Goal: Task Accomplishment & Management: Use online tool/utility

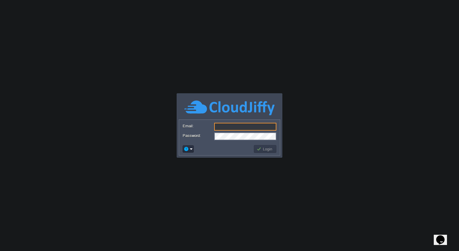
type input "[PERSON_NAME][EMAIL_ADDRESS][PERSON_NAME][DOMAIN_NAME]"
click at [254, 183] on body "Application Platform v.8.10.2 Email: [PERSON_NAME][EMAIL_ADDRESS][PERSON_NAME][…" at bounding box center [229, 125] width 459 height 251
click at [265, 149] on button "Login" at bounding box center [265, 148] width 17 height 5
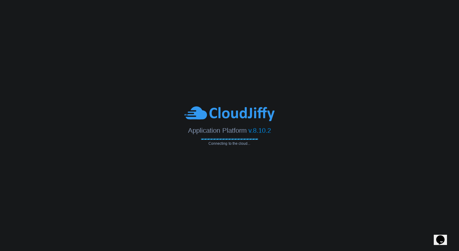
click at [236, 147] on body "Application Platform v.8.10.2 Connecting to the cloud... Email: [PERSON_NAME][E…" at bounding box center [229, 125] width 459 height 251
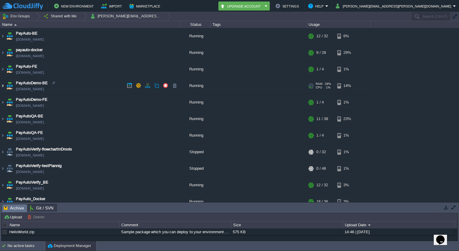
click at [2, 86] on img at bounding box center [2, 86] width 5 height 16
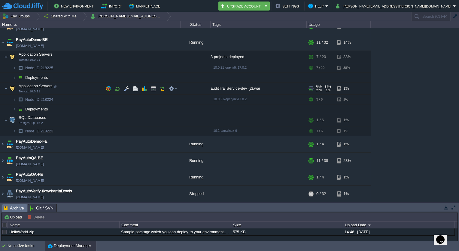
scroll to position [44, 0]
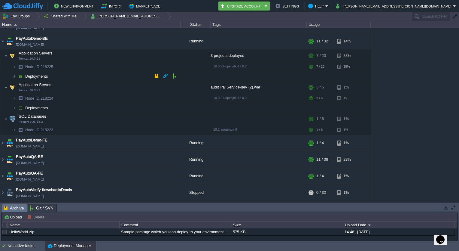
click at [13, 76] on img at bounding box center [15, 76] width 4 height 9
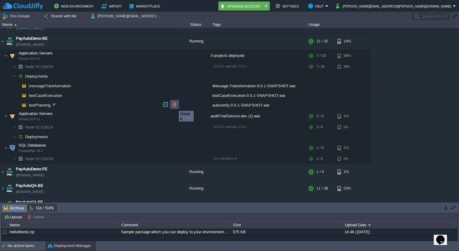
click at [174, 105] on button "button" at bounding box center [174, 104] width 5 height 5
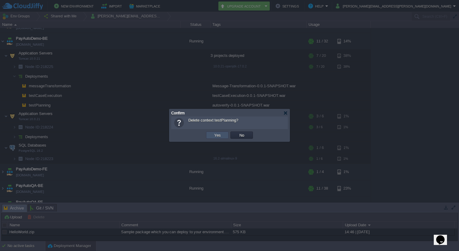
click at [219, 134] on button "Yes" at bounding box center [218, 134] width 10 height 5
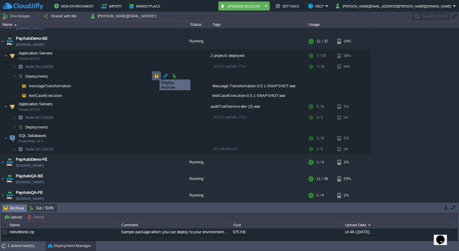
click at [155, 74] on button "button" at bounding box center [156, 75] width 5 height 5
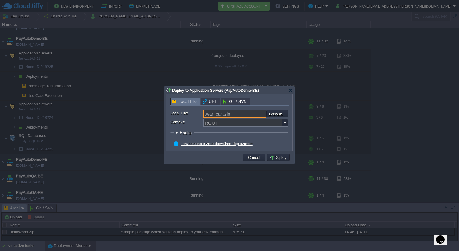
click at [230, 112] on input ".war .ear .zip" at bounding box center [235, 114] width 63 height 8
click at [270, 114] on input "file" at bounding box center [251, 113] width 76 height 7
type input "C:\fakepath\autoverify-0.0.1-SNAPSHOT.war"
type input "autoverify-0.0.1-SNAPSHOT.war"
click at [236, 124] on input "Context:" at bounding box center [243, 123] width 79 height 8
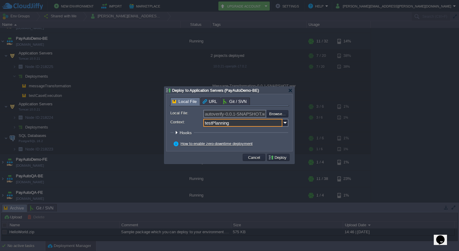
type input "testPlanning"
click at [280, 158] on button "Deploy" at bounding box center [278, 157] width 20 height 5
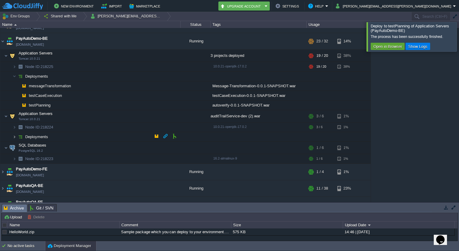
click at [13, 138] on img at bounding box center [15, 136] width 4 height 9
